Goal: Task Accomplishment & Management: Use online tool/utility

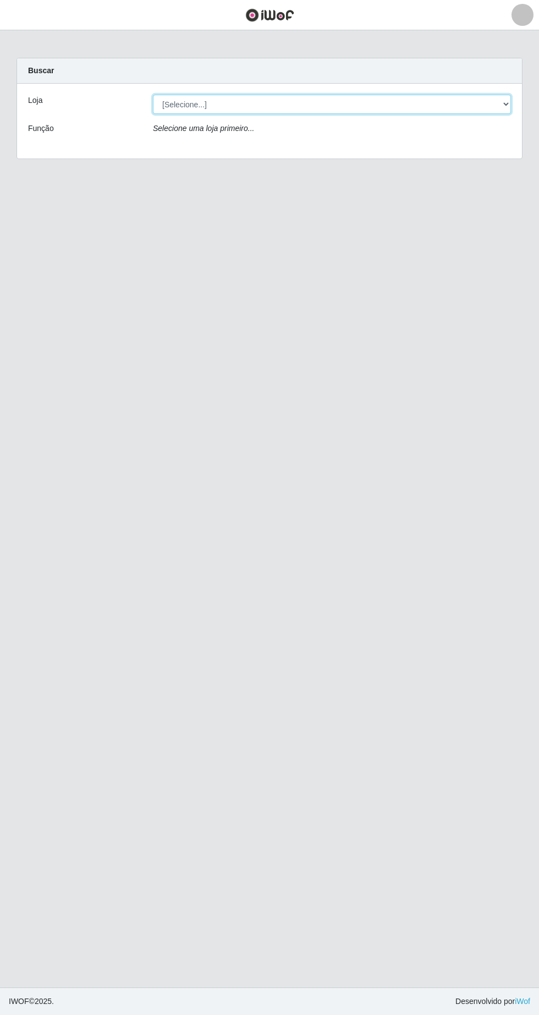
click at [160, 96] on select "[Selecione...] Extrabom - Loja 05 [GEOGRAPHIC_DATA]" at bounding box center [332, 104] width 358 height 19
select select "494"
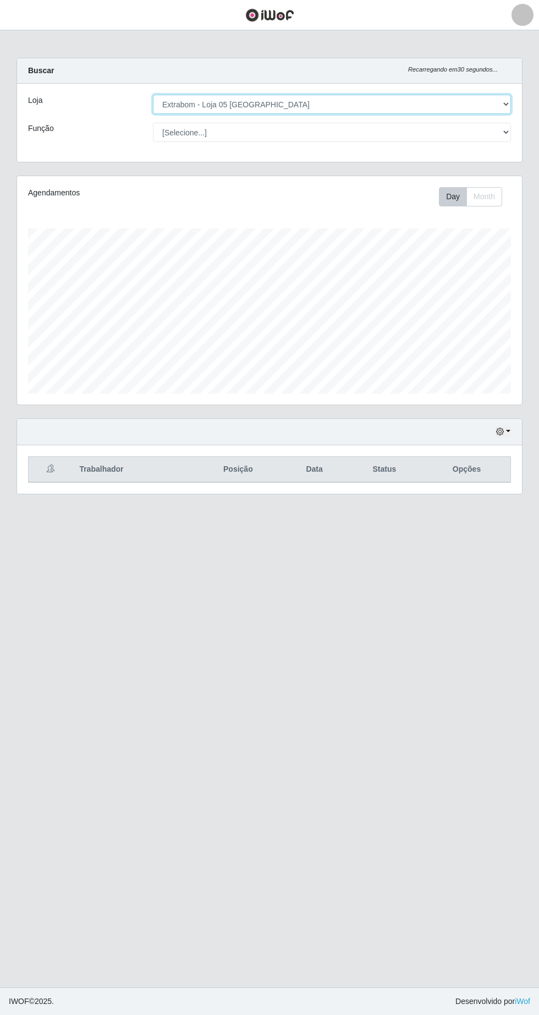
scroll to position [228, 505]
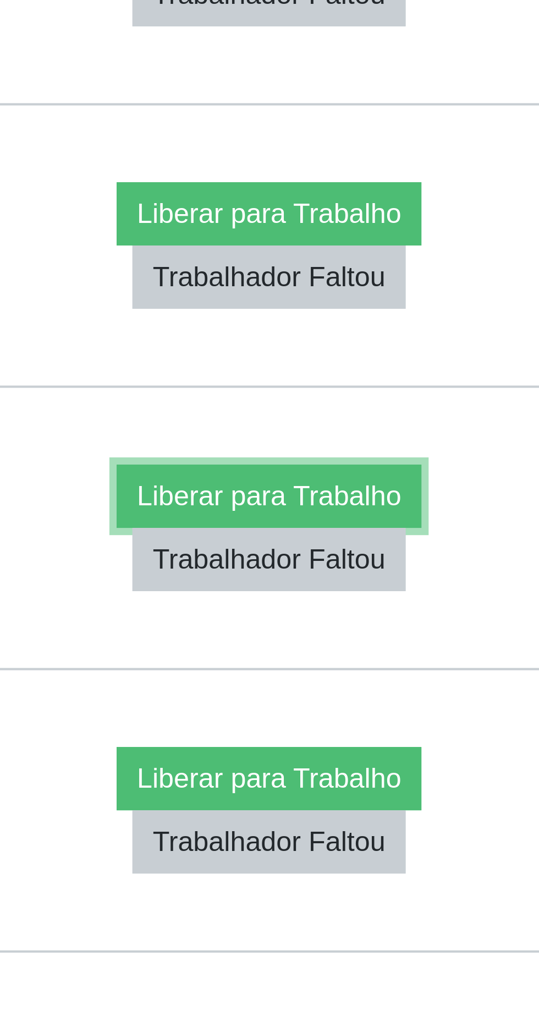
click at [478, 715] on button "Liberar para Trabalho" at bounding box center [443, 715] width 74 height 15
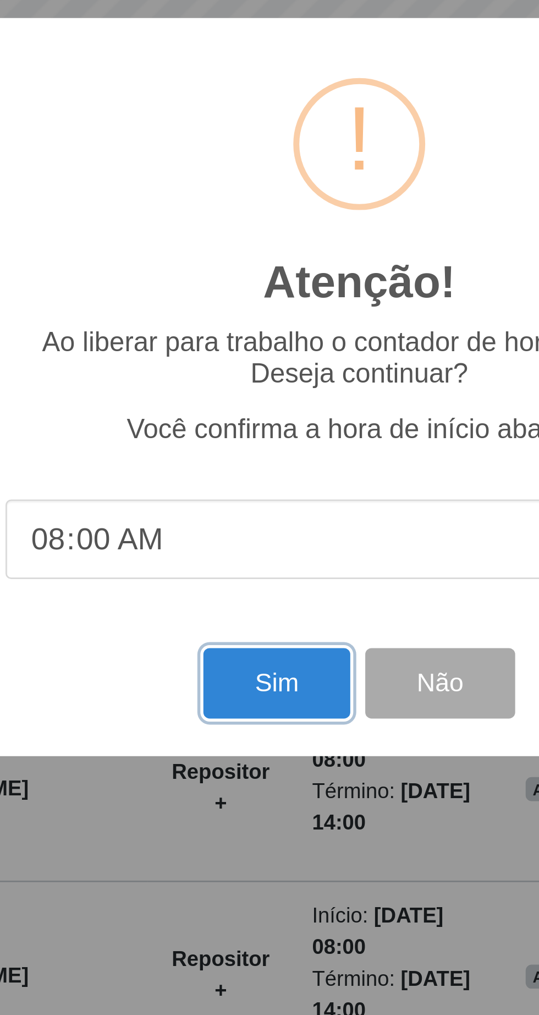
click at [243, 614] on button "Sim" at bounding box center [238, 616] width 53 height 26
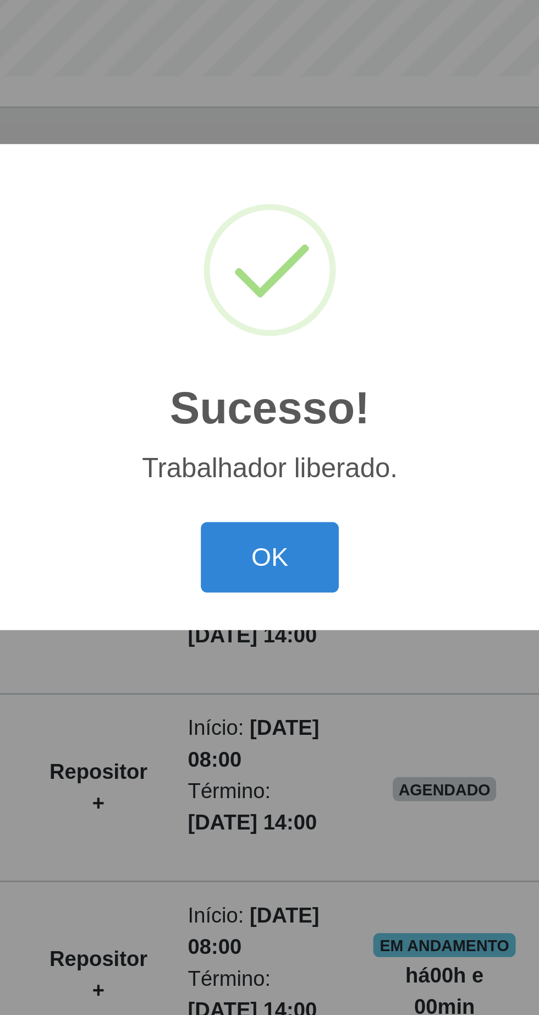
click at [267, 568] on button "OK" at bounding box center [269, 570] width 51 height 26
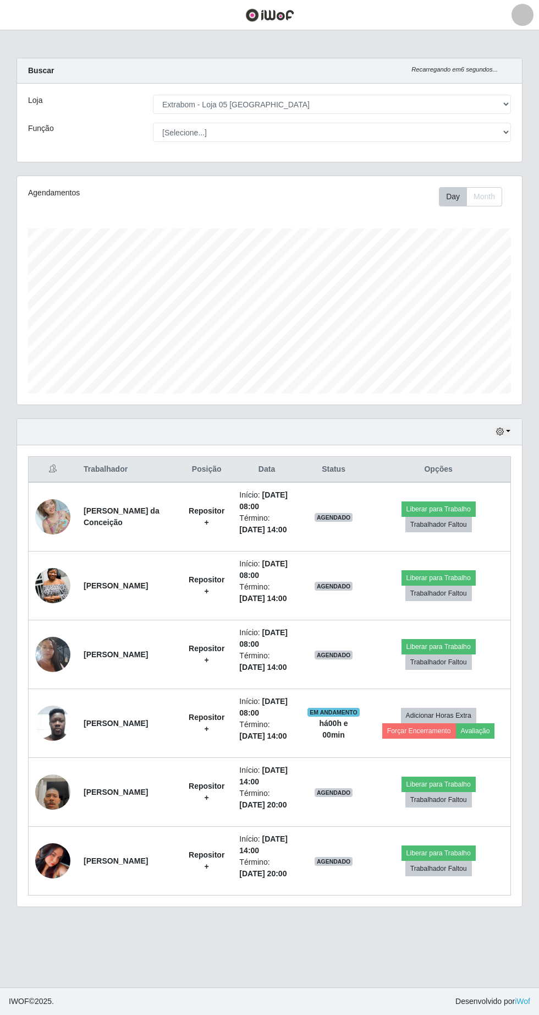
scroll to position [3, 0]
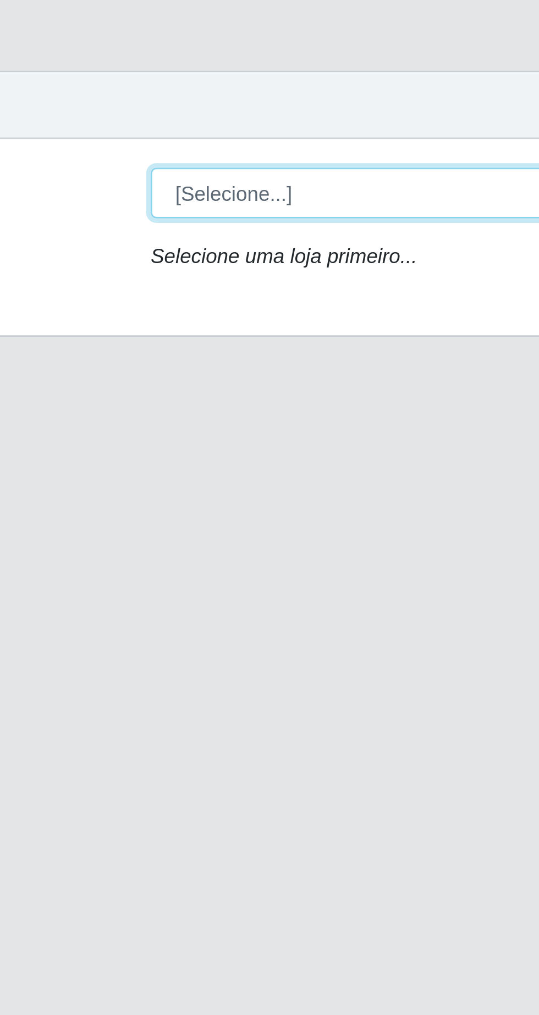
click at [211, 106] on select "[Selecione...] Extrabom - Loja 05 [GEOGRAPHIC_DATA]" at bounding box center [332, 104] width 358 height 19
select select "494"
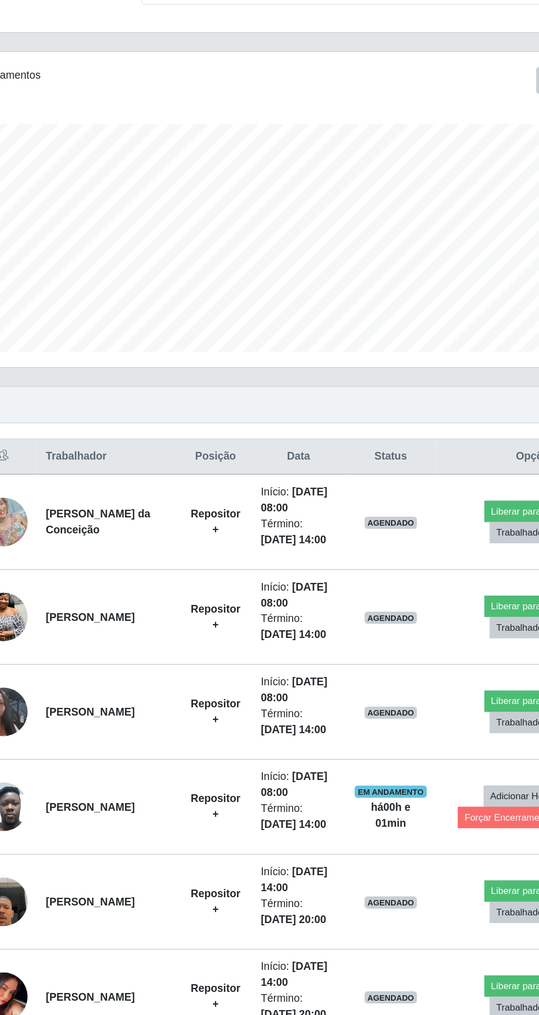
scroll to position [10, 0]
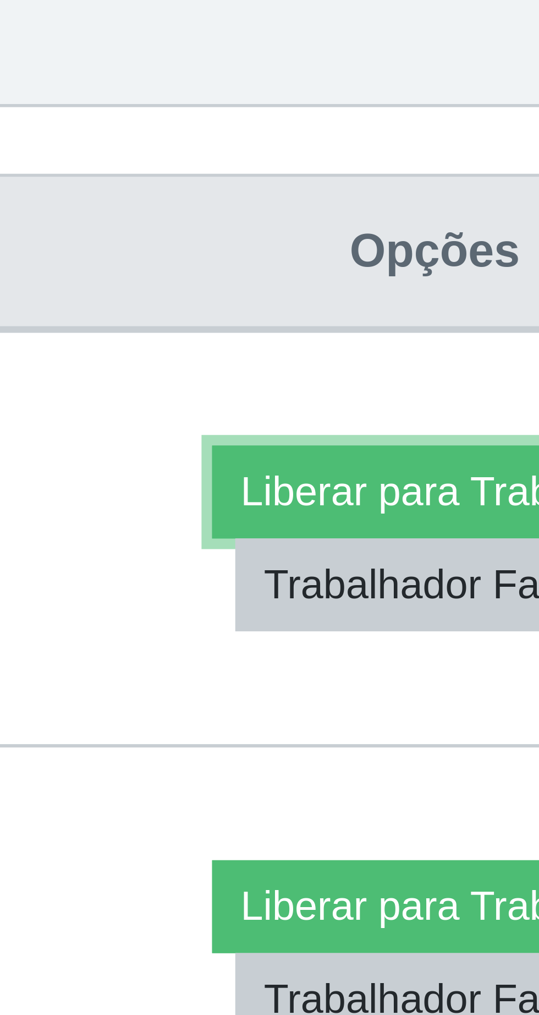
click at [444, 501] on button "Liberar para Trabalho" at bounding box center [439, 508] width 74 height 15
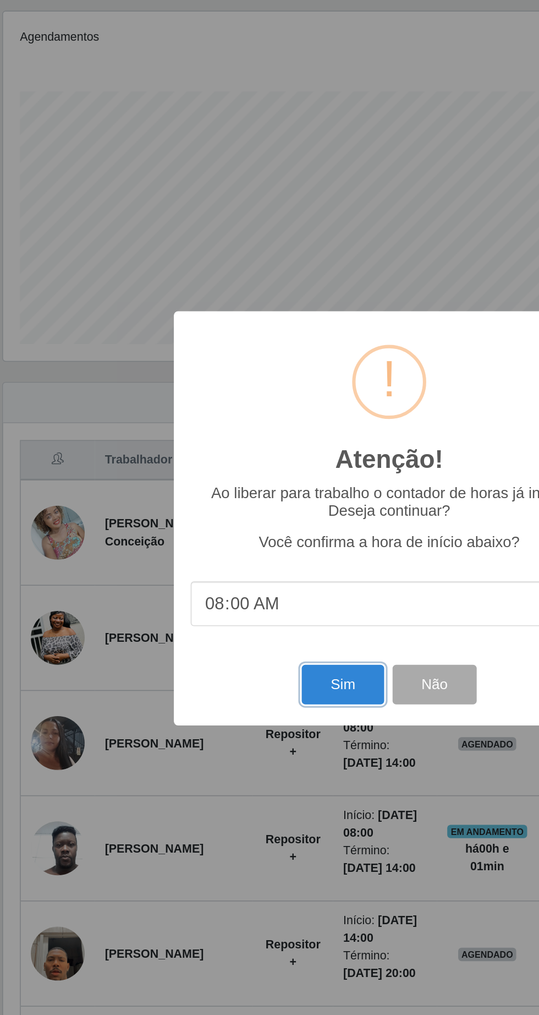
click at [240, 618] on button "Sim" at bounding box center [238, 616] width 53 height 26
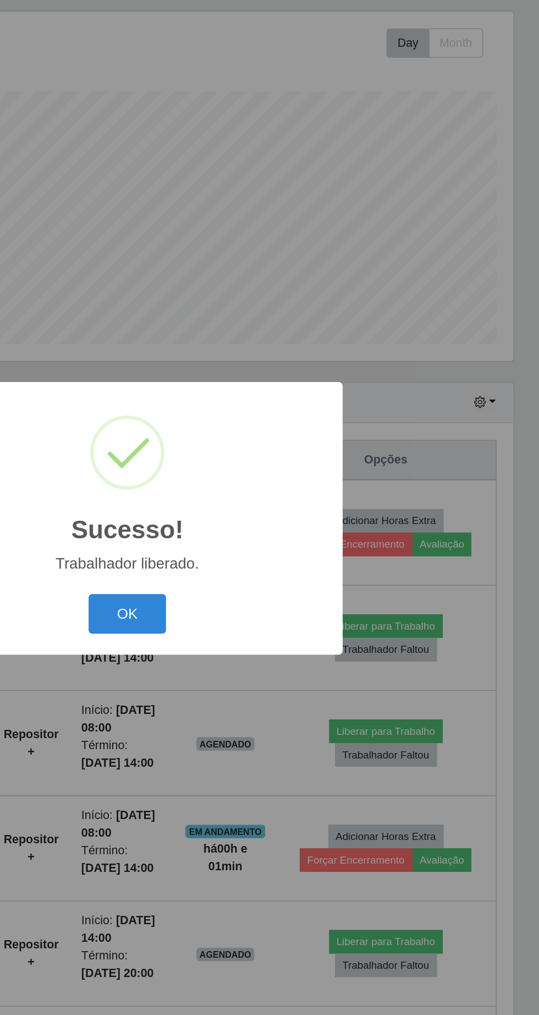
click at [273, 570] on button "OK" at bounding box center [269, 570] width 51 height 26
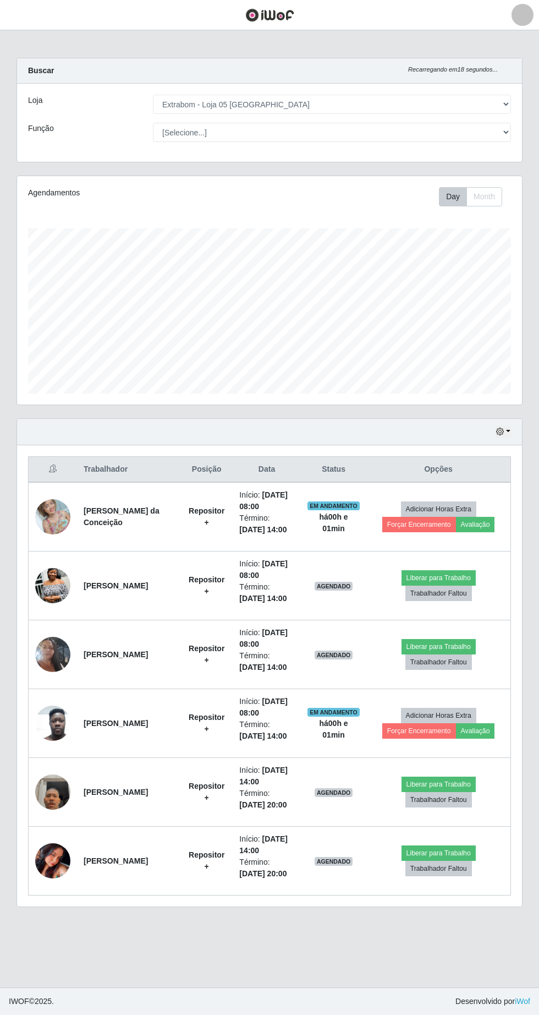
scroll to position [18, 0]
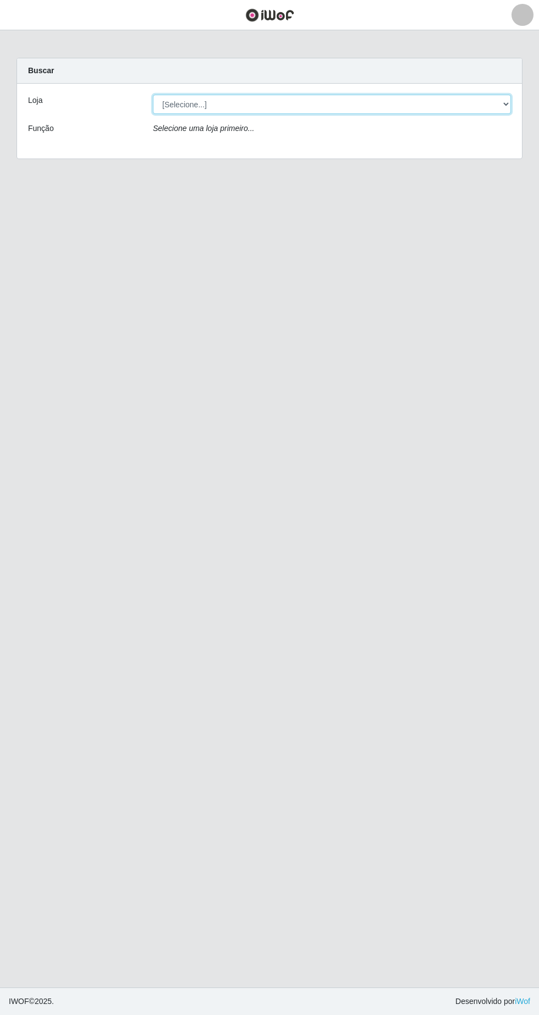
click at [195, 104] on select "[Selecione...] Extrabom - Loja 05 [GEOGRAPHIC_DATA]" at bounding box center [332, 104] width 358 height 19
select select "494"
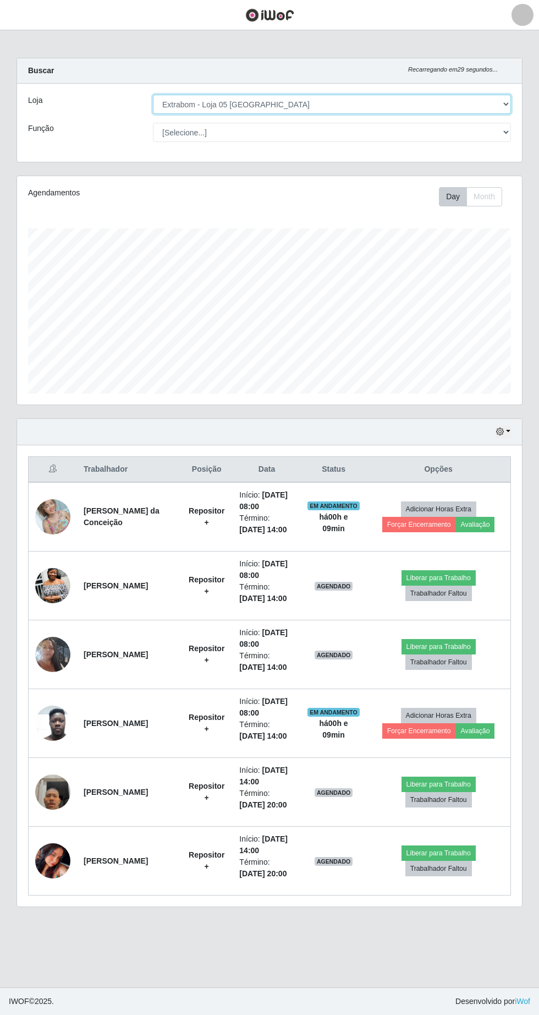
scroll to position [228, 505]
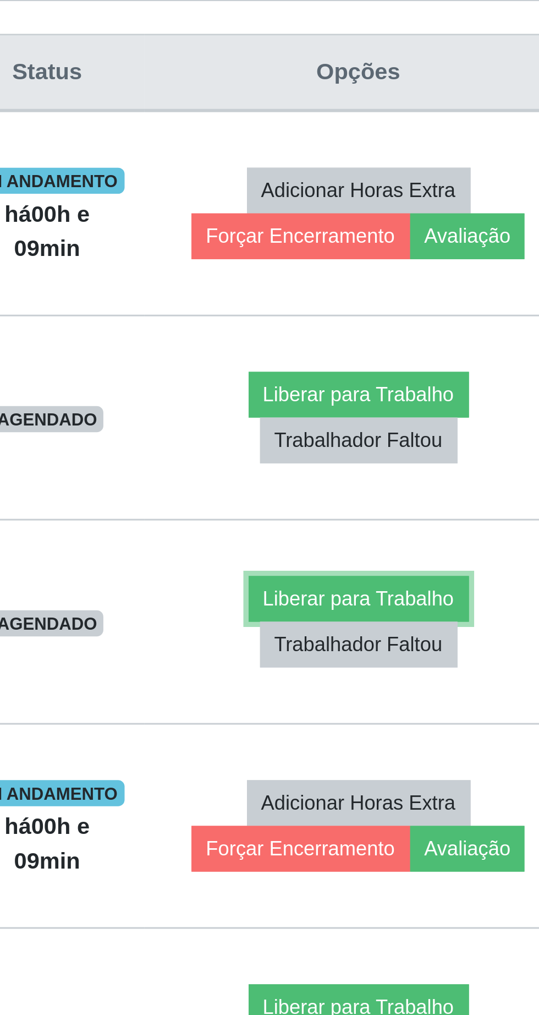
click at [471, 644] on button "Liberar para Trabalho" at bounding box center [439, 646] width 74 height 15
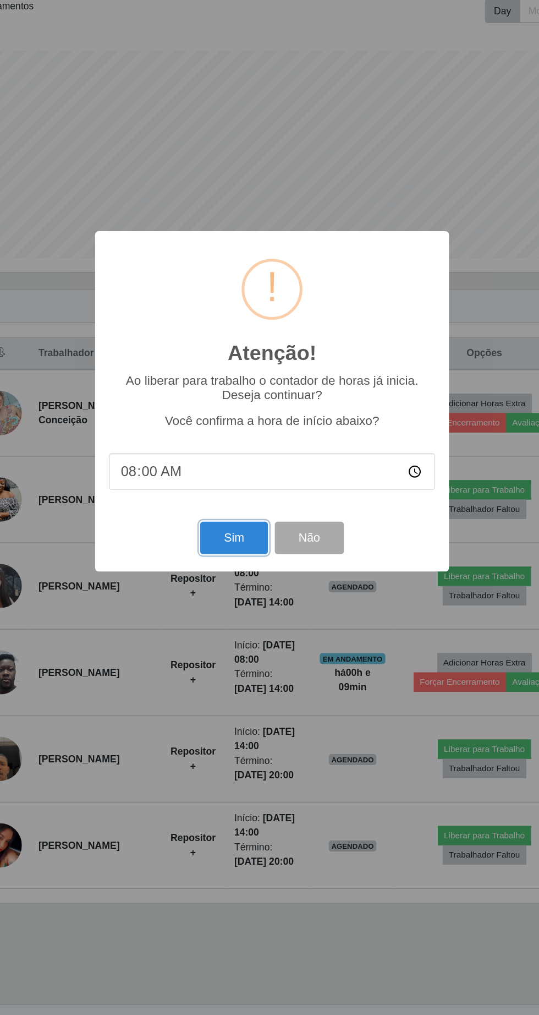
click at [233, 623] on button "Sim" at bounding box center [238, 616] width 53 height 26
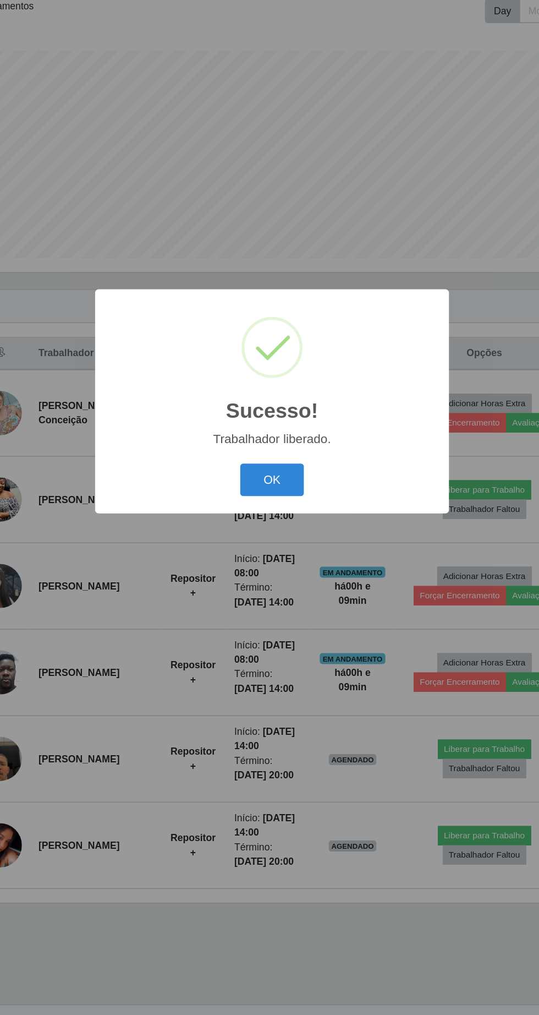
click at [277, 578] on button "OK" at bounding box center [269, 570] width 51 height 26
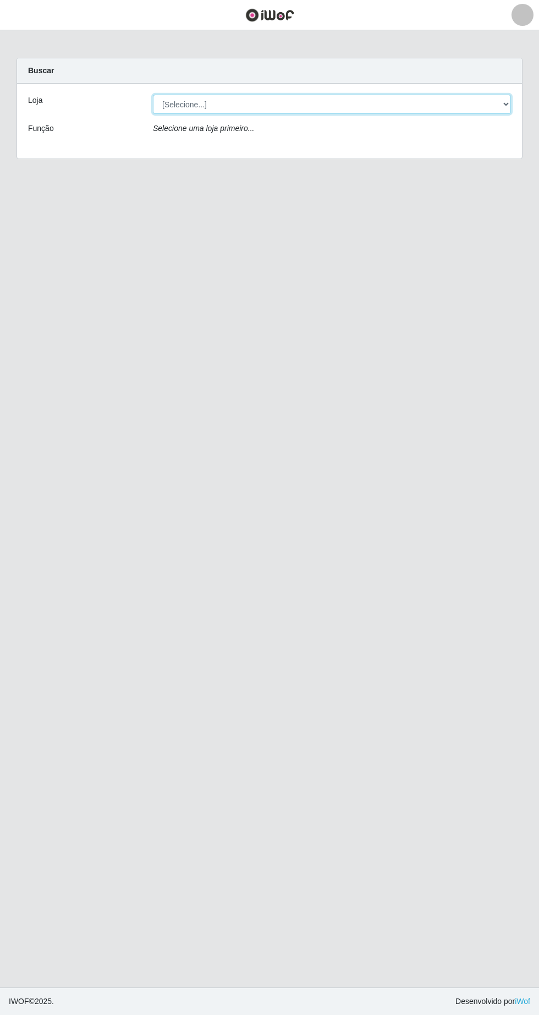
click at [335, 104] on select "[Selecione...] Extrabom - Loja 05 [GEOGRAPHIC_DATA]" at bounding box center [332, 104] width 358 height 19
select select "494"
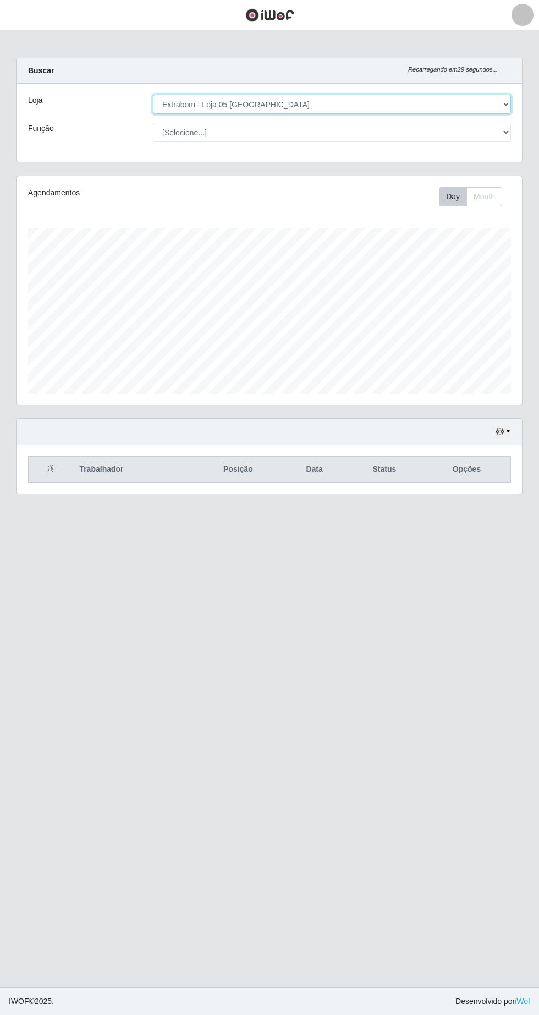
scroll to position [228, 505]
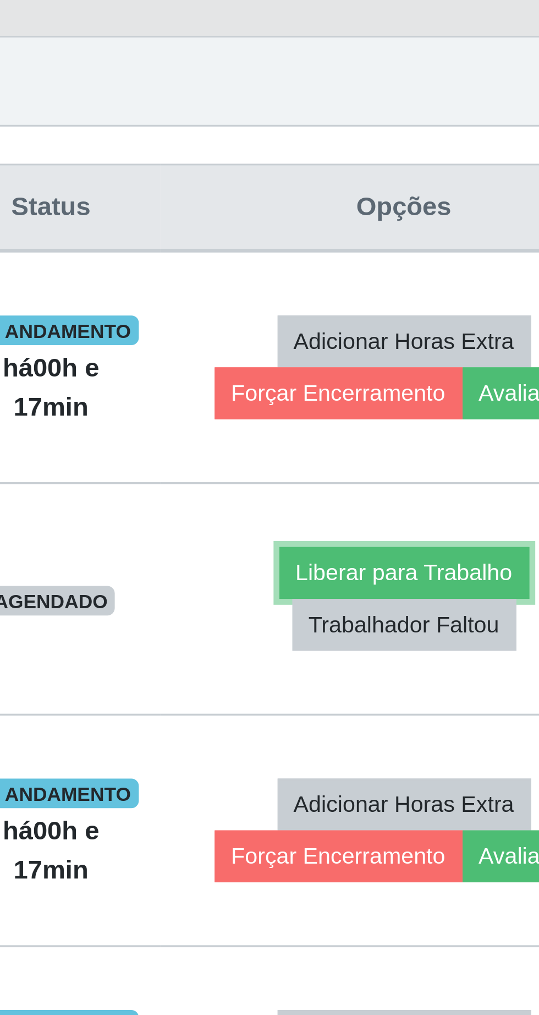
click at [439, 576] on button "Liberar para Trabalho" at bounding box center [439, 577] width 74 height 15
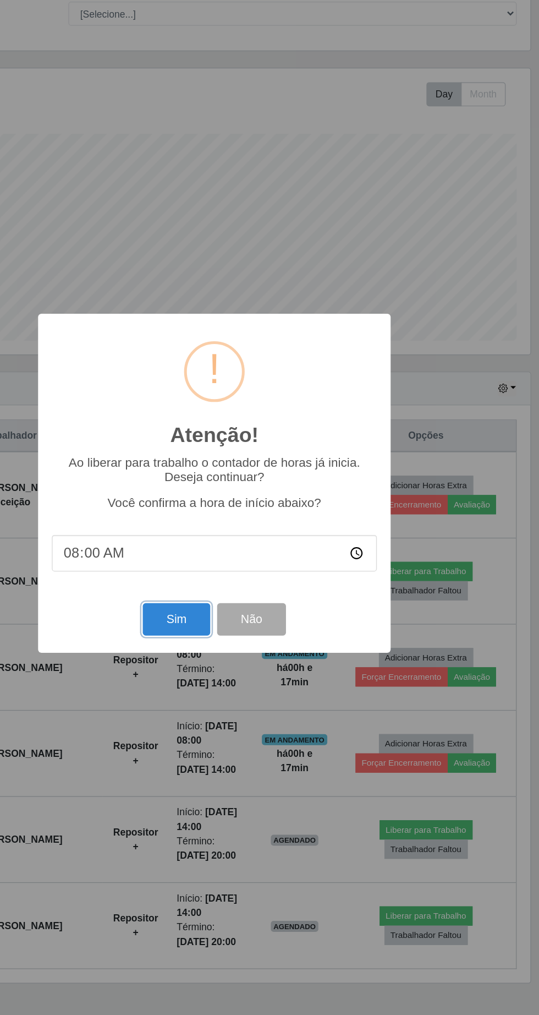
click at [229, 621] on button "Sim" at bounding box center [238, 616] width 53 height 26
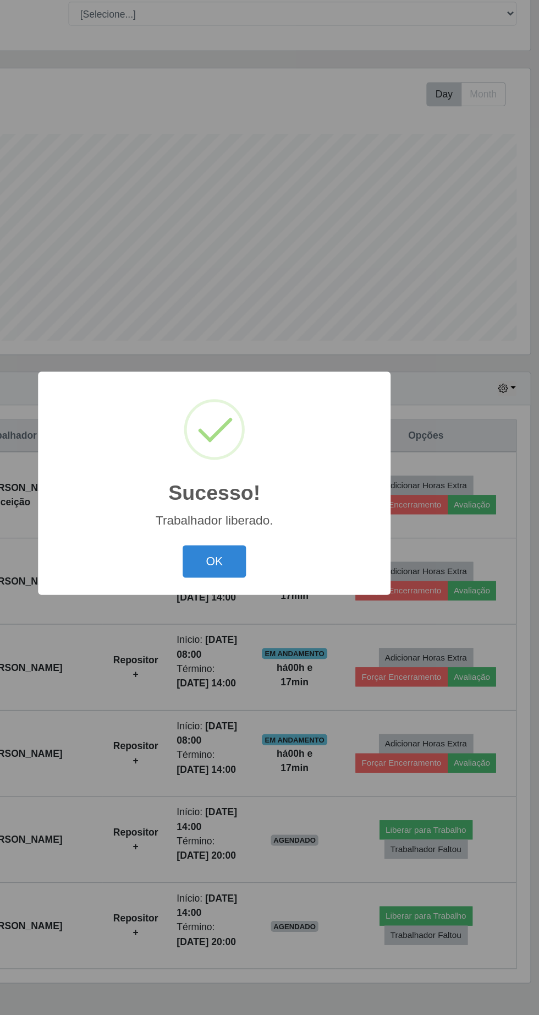
click at [281, 574] on button "OK" at bounding box center [269, 570] width 51 height 26
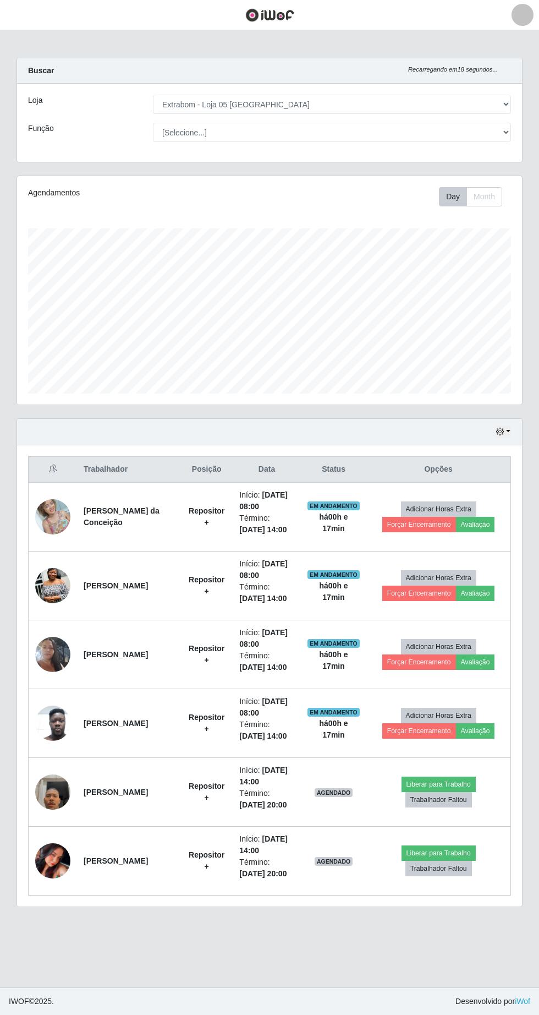
scroll to position [0, 0]
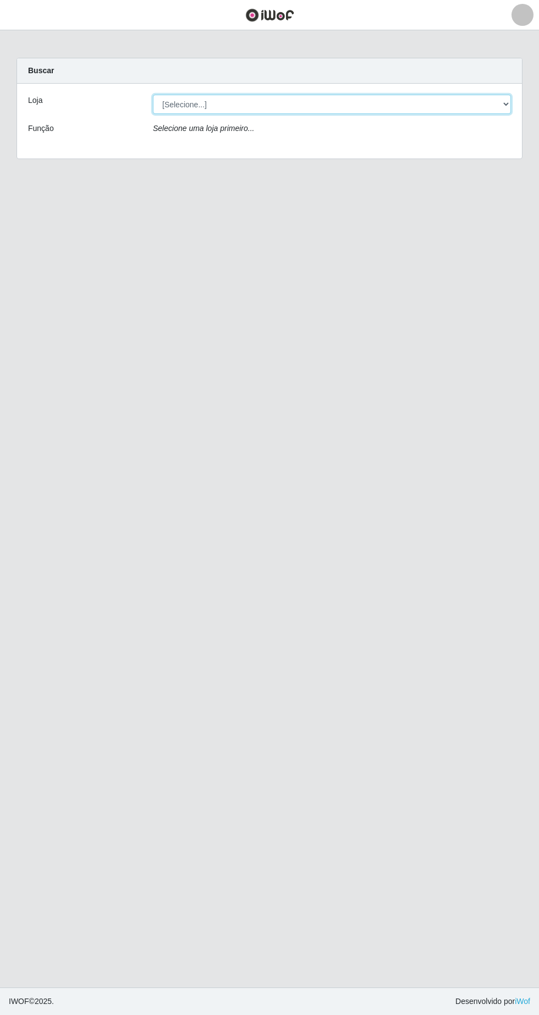
click at [240, 105] on select "[Selecione...] Extrabom - Loja 05 [GEOGRAPHIC_DATA]" at bounding box center [332, 104] width 358 height 19
select select "494"
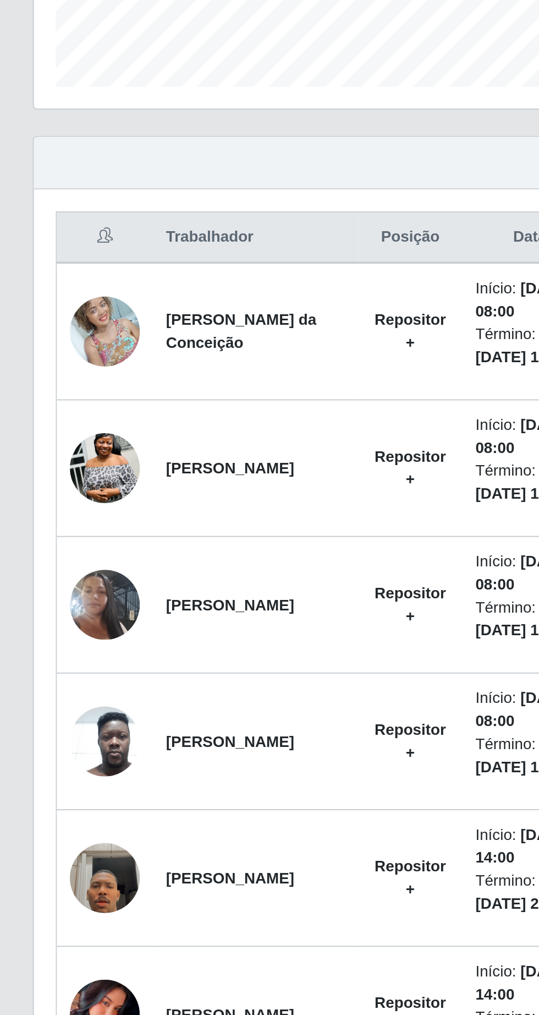
scroll to position [2, 0]
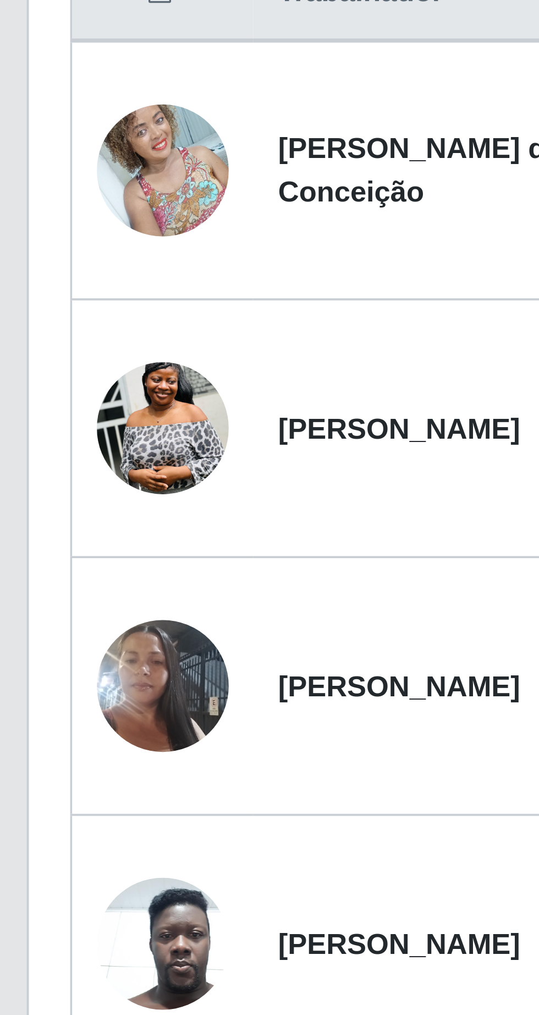
click at [61, 580] on img at bounding box center [52, 585] width 35 height 47
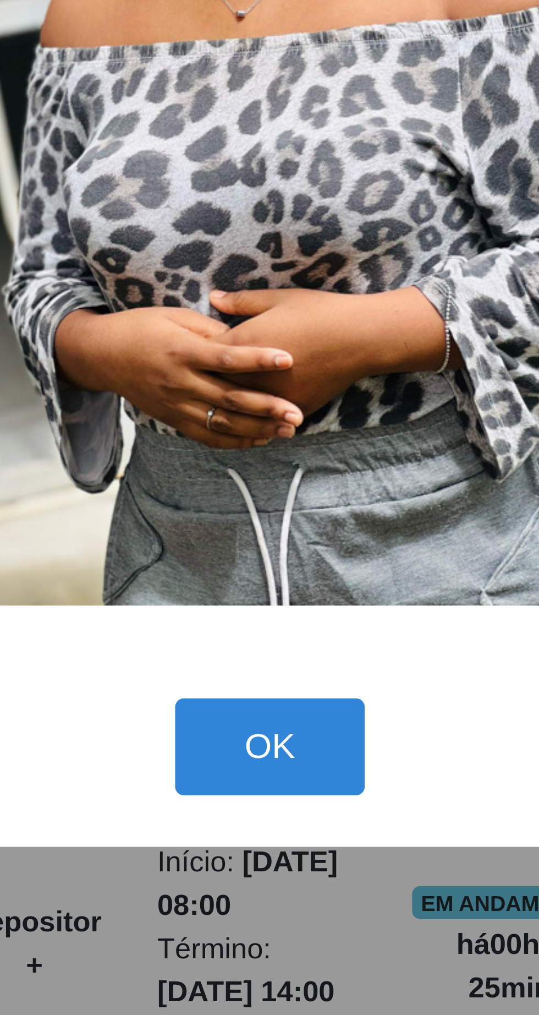
click at [277, 669] on button "OK" at bounding box center [269, 671] width 51 height 26
